Goal: Complete application form

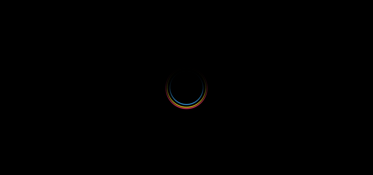
select select
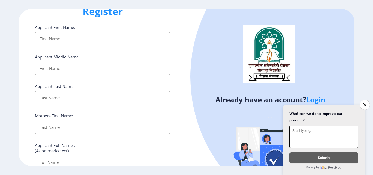
scroll to position [4, 0]
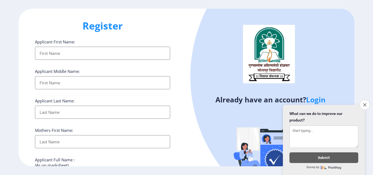
click at [59, 53] on input "Applicant First Name:" at bounding box center [102, 53] width 135 height 13
type input "V"
type input "Vishaka"
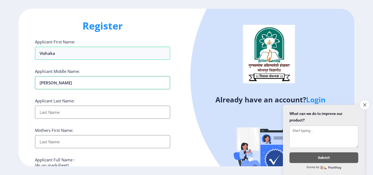
type input "[PERSON_NAME]"
type input "Chippa"
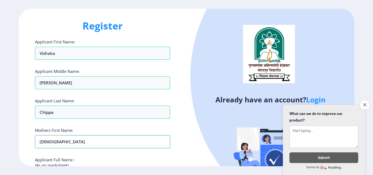
type input "[DEMOGRAPHIC_DATA]"
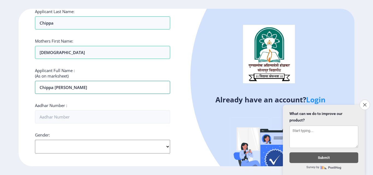
type input "Chippa [PERSON_NAME]"
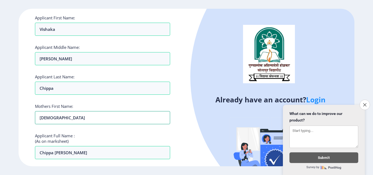
scroll to position [11, 0]
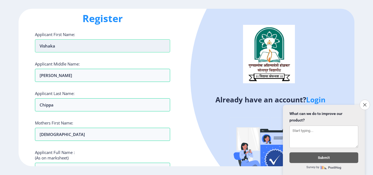
click at [52, 47] on input "Vishaka" at bounding box center [102, 45] width 135 height 13
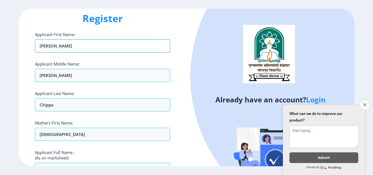
type input "[PERSON_NAME]"
click at [175, 26] on div "Register Applicant First Name: [PERSON_NAME] Applicant Middle Name: [PERSON_NAM…" at bounding box center [103, 87] width 168 height 157
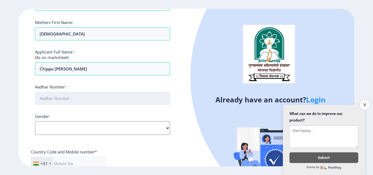
scroll to position [121, 0]
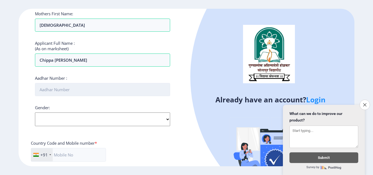
click at [81, 93] on input "Aadhar Number :" at bounding box center [102, 89] width 135 height 13
type input "977273661419"
click at [59, 120] on select "Select Gender [DEMOGRAPHIC_DATA] [DEMOGRAPHIC_DATA] Other" at bounding box center [102, 119] width 135 height 14
select select "[DEMOGRAPHIC_DATA]"
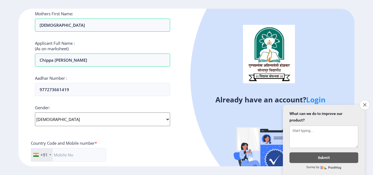
click at [35, 112] on select "Select Gender [DEMOGRAPHIC_DATA] [DEMOGRAPHIC_DATA] Other" at bounding box center [102, 119] width 135 height 14
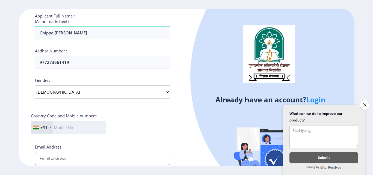
click at [69, 125] on input "text" at bounding box center [68, 128] width 75 height 14
click at [69, 130] on input "text" at bounding box center [68, 128] width 75 height 14
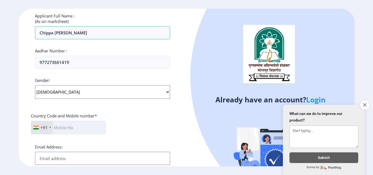
click at [69, 130] on input "text" at bounding box center [68, 128] width 75 height 14
type input "8446959830"
click at [99, 159] on input "Email Address:" at bounding box center [102, 158] width 135 height 13
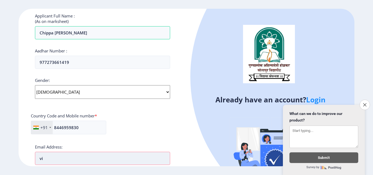
type input "v"
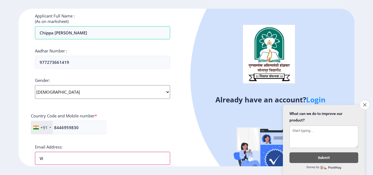
type input "V"
type input "vishaka"
click at [314, 99] on link "Login" at bounding box center [315, 100] width 19 height 10
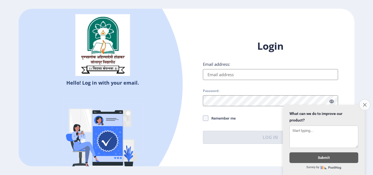
click at [364, 103] on icon "Close survey" at bounding box center [365, 105] width 4 height 4
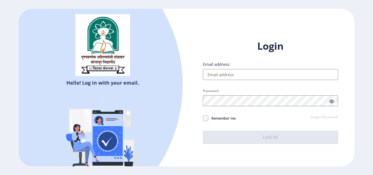
click at [255, 77] on input "Email address:" at bounding box center [270, 74] width 135 height 11
type input "[EMAIL_ADDRESS][DOMAIN_NAME]"
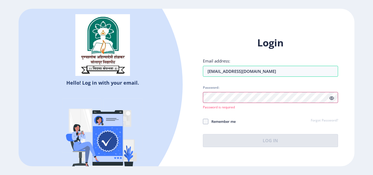
click at [332, 101] on div at bounding box center [270, 97] width 135 height 11
click at [333, 99] on icon at bounding box center [331, 98] width 5 height 4
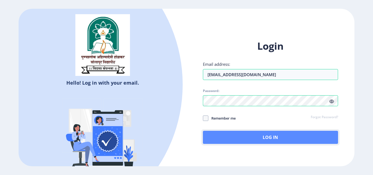
click at [247, 136] on button "Log In" at bounding box center [270, 137] width 135 height 13
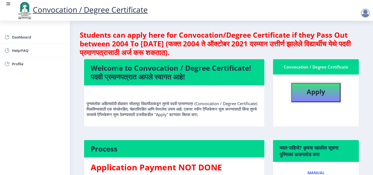
click at [306, 91] on b "Apply" at bounding box center [315, 91] width 19 height 9
select select
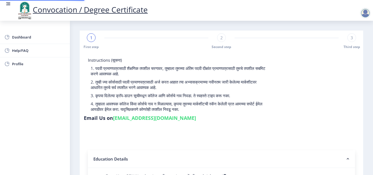
type input "2017032500265333"
select select "Regular"
select select "2021"
select select "March"
select select "Grade B"
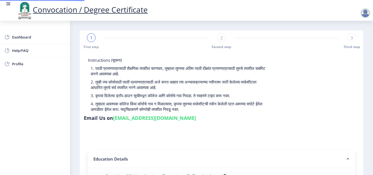
type input "17265333"
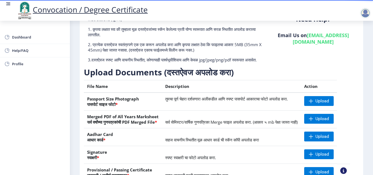
scroll to position [55, 0]
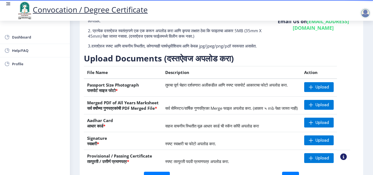
click at [220, 114] on td "सर्व सेमिस्टर/वार्षिक गुणपत्रिका Merge फाइल अपलोड करा. (आकार ५ mb पेक्षा जास्त …" at bounding box center [231, 106] width 139 height 18
click at [222, 114] on td "सर्व सेमिस्टर/वार्षिक गुणपत्रिका Merge फाइल अपलोड करा. (आकार ५ mb पेक्षा जास्त …" at bounding box center [231, 106] width 139 height 18
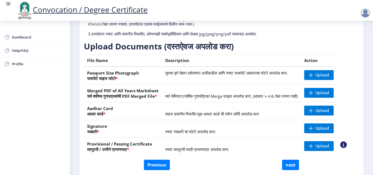
scroll to position [0, 0]
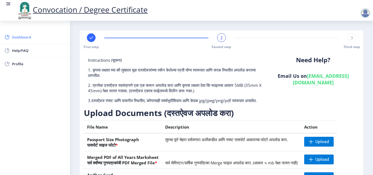
click at [33, 39] on span "Dashboard" at bounding box center [38, 37] width 53 height 7
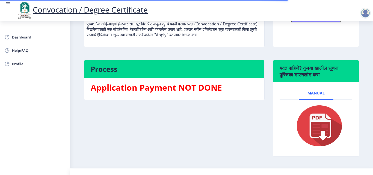
scroll to position [82, 0]
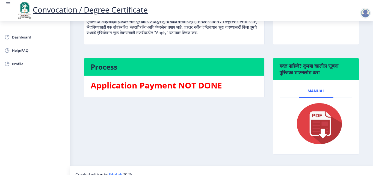
click at [320, 120] on img at bounding box center [315, 124] width 55 height 44
click at [362, 11] on div at bounding box center [365, 13] width 11 height 11
click at [355, 40] on span "Log out" at bounding box center [350, 42] width 35 height 7
